Goal: Transaction & Acquisition: Purchase product/service

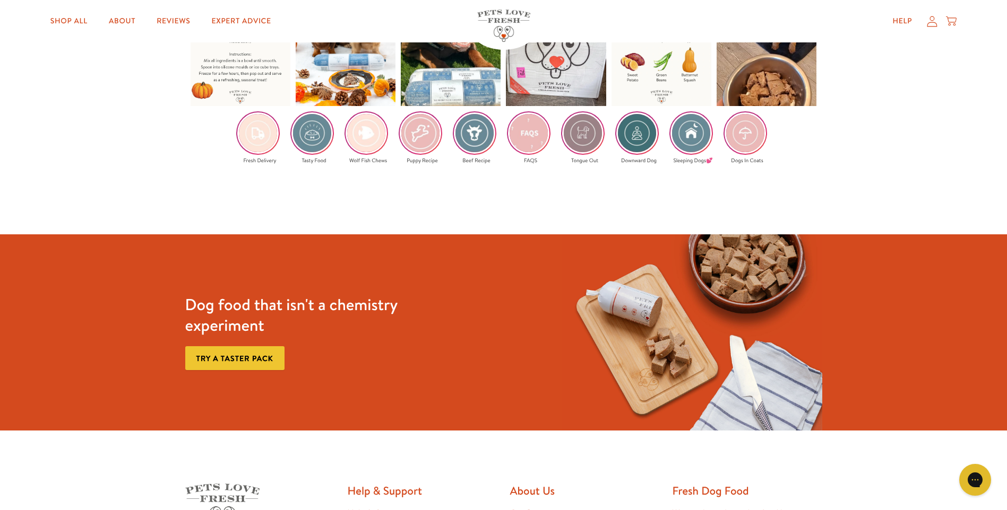
scroll to position [2016, 0]
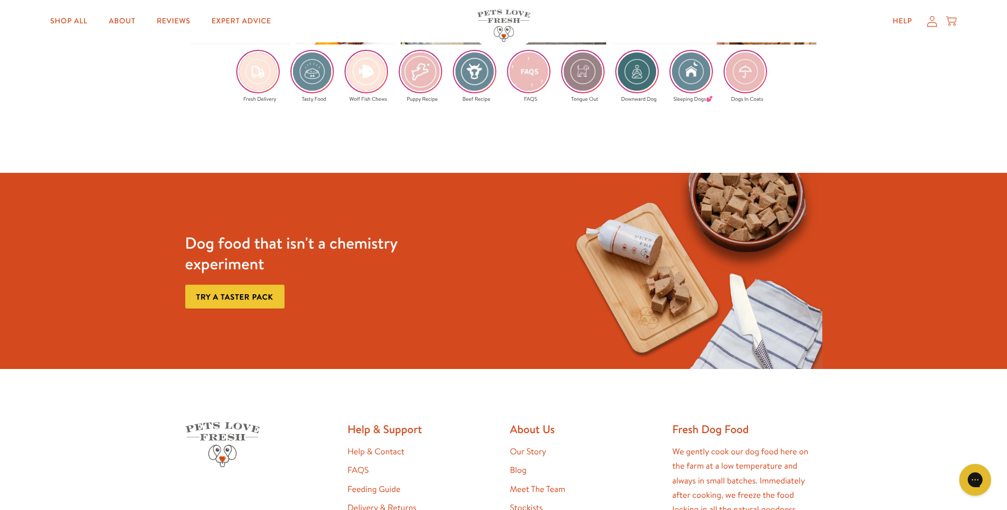
click at [266, 285] on link "Try a taster pack" at bounding box center [234, 297] width 99 height 24
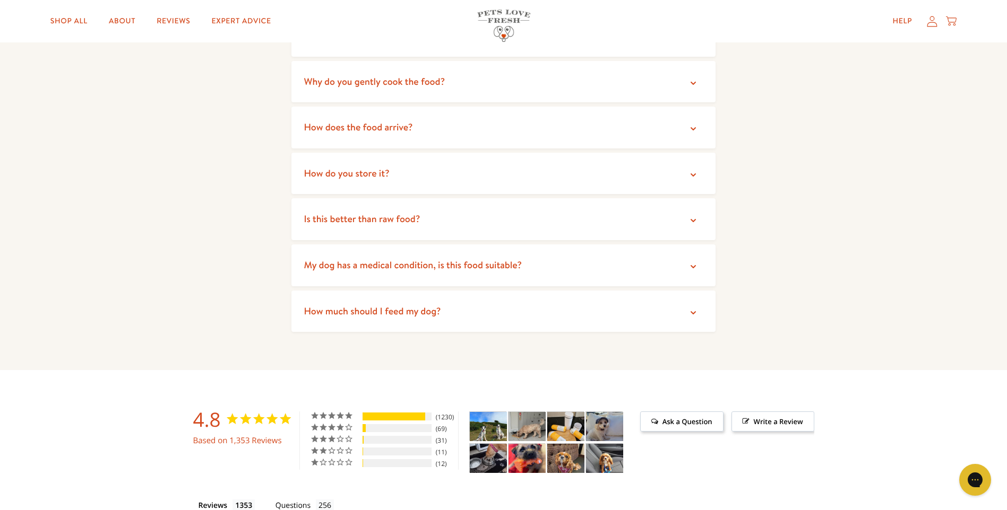
scroll to position [2228, 0]
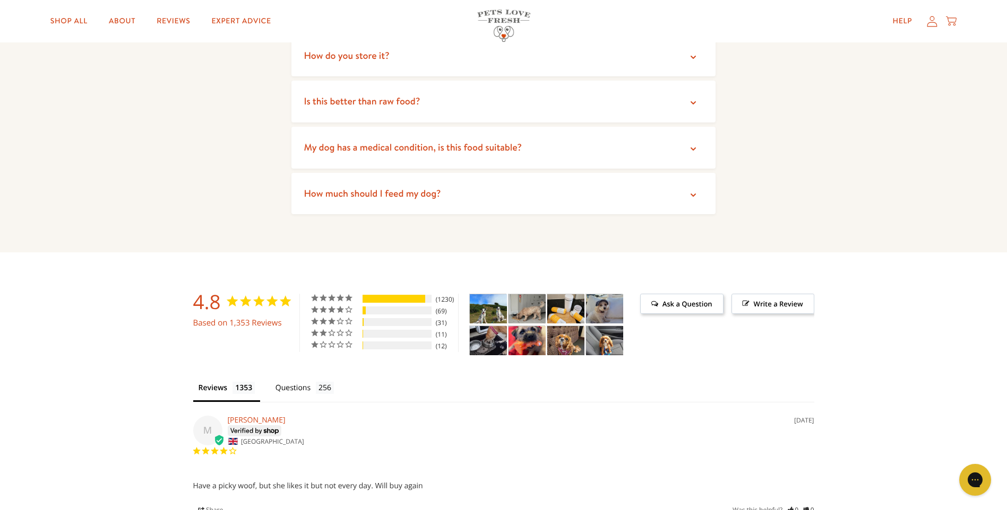
click at [669, 184] on summary "How much should I feed my dog?" at bounding box center [503, 194] width 424 height 42
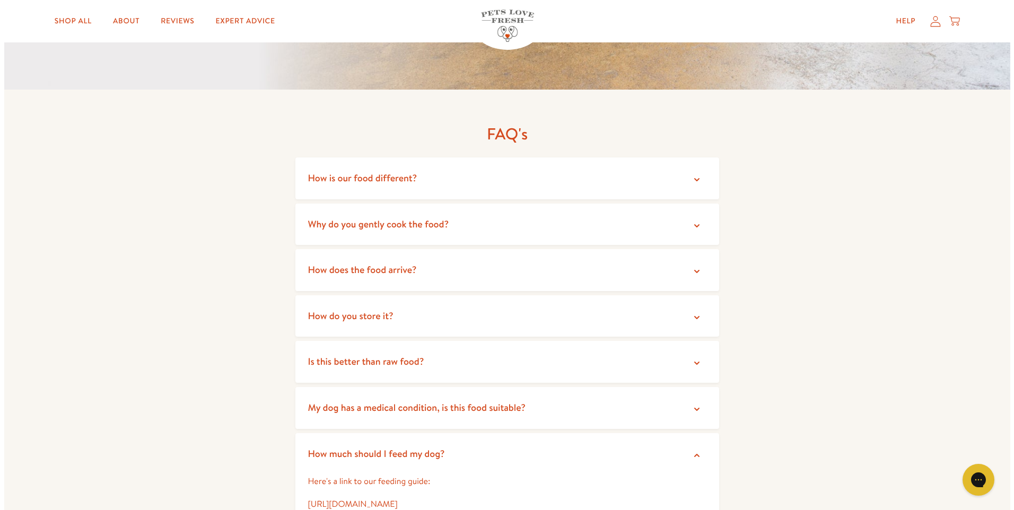
scroll to position [1963, 0]
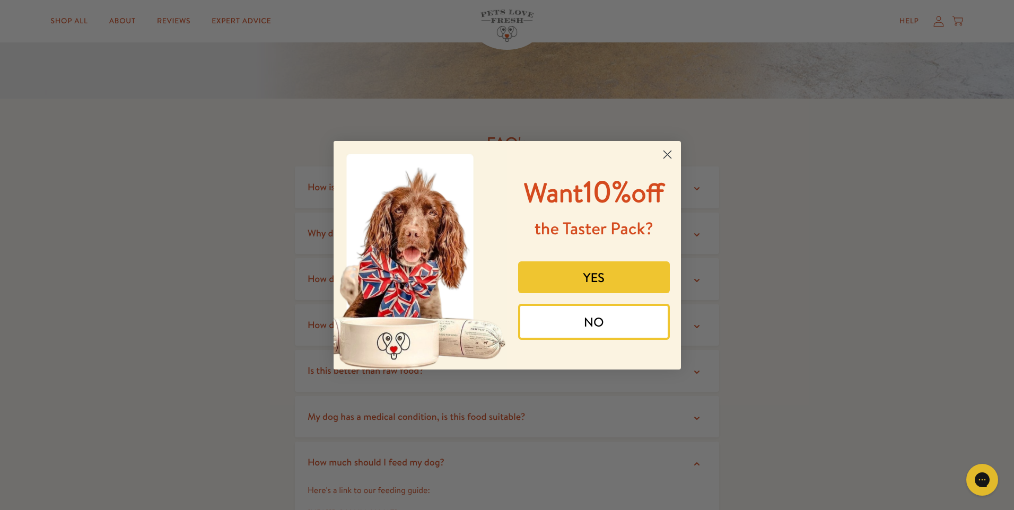
click at [583, 284] on button "YES" at bounding box center [594, 278] width 152 height 32
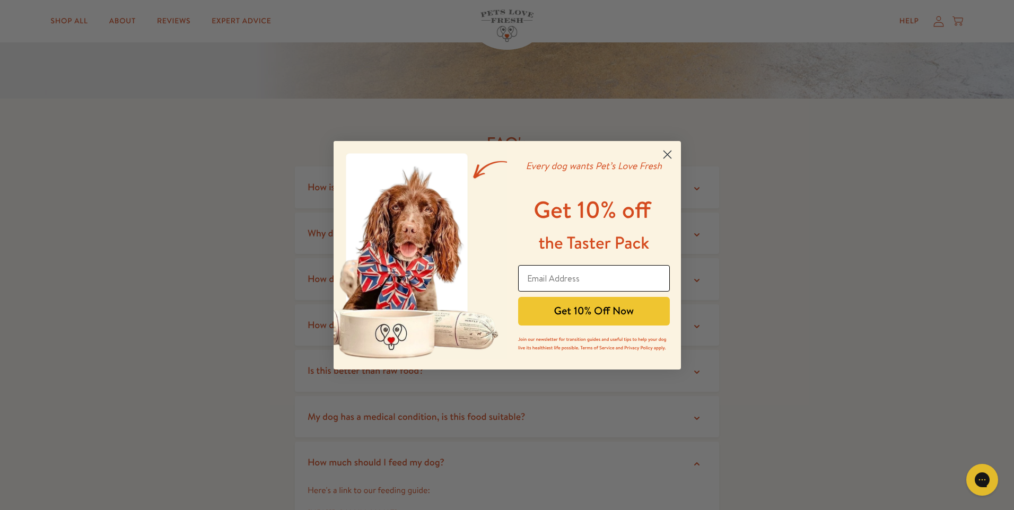
click at [539, 277] on input "Email Address" at bounding box center [594, 278] width 152 height 27
type input "[EMAIL_ADDRESS][DOMAIN_NAME]"
click at [629, 314] on button "Get 10% Off Now" at bounding box center [594, 311] width 152 height 29
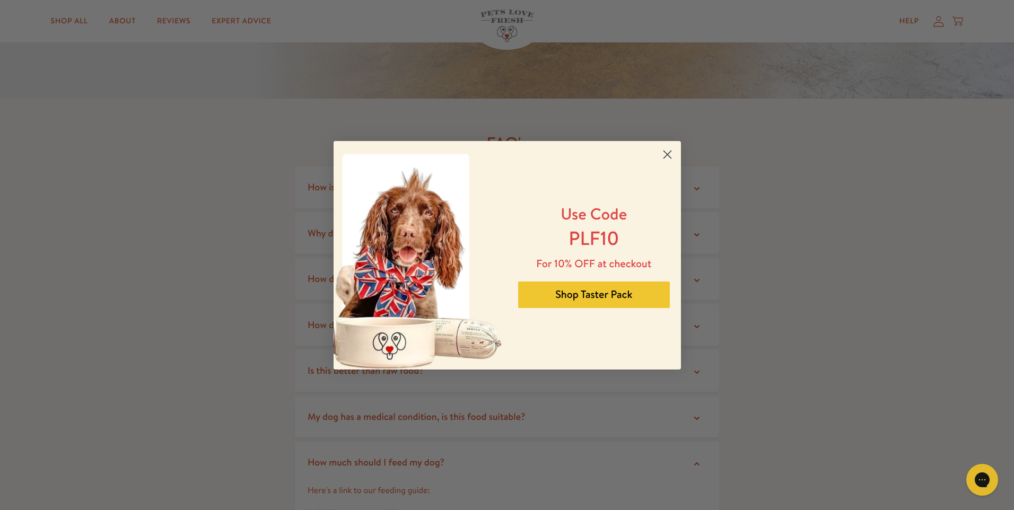
click at [579, 298] on button "Shop Taster Pack" at bounding box center [594, 295] width 152 height 27
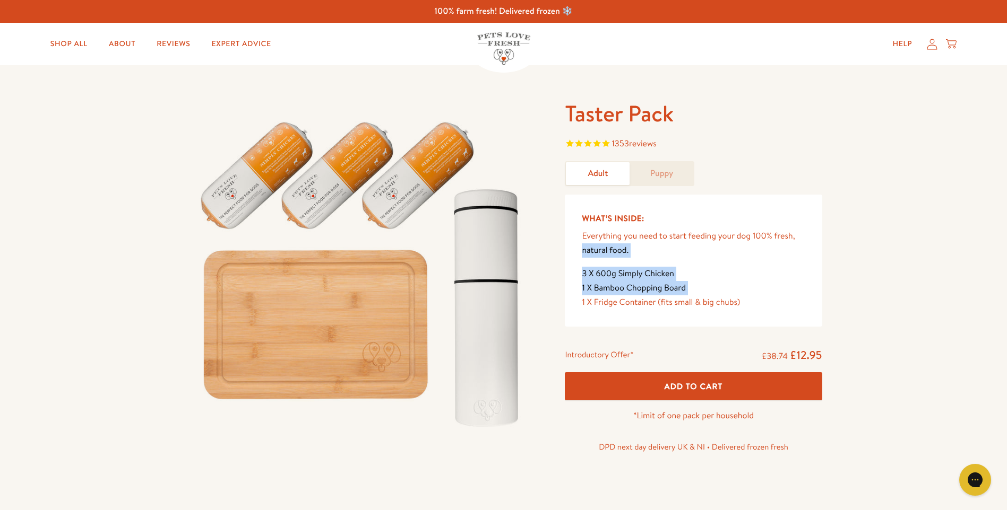
click at [851, 237] on div "Taster Pack 1353 reviews Adult Puppy What’s Inside: Everything you need to star…" at bounding box center [503, 291] width 1007 height 452
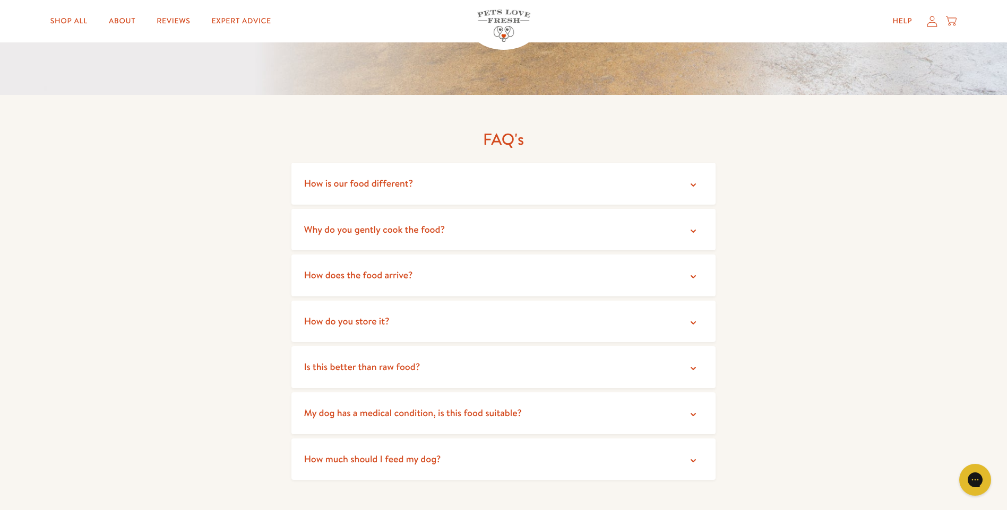
scroll to position [1963, 0]
click at [424, 268] on summary "How does the food arrive?" at bounding box center [503, 275] width 424 height 42
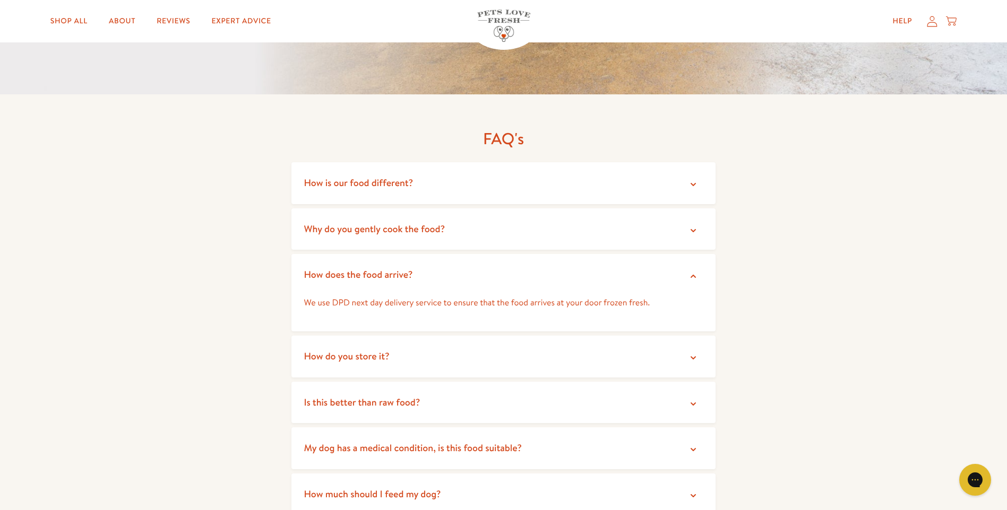
click at [407, 351] on summary "How do you store it?" at bounding box center [503, 357] width 424 height 42
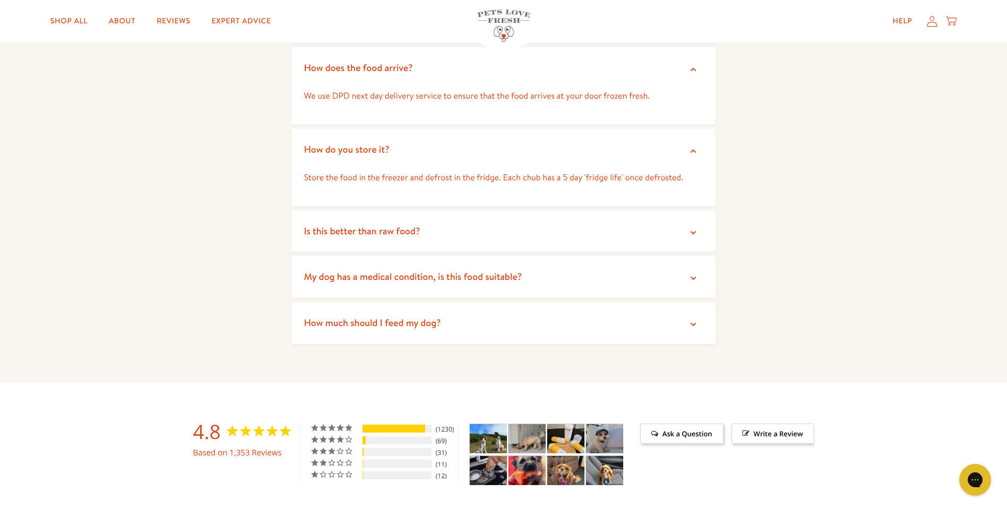
scroll to position [2175, 0]
